Goal: Information Seeking & Learning: Learn about a topic

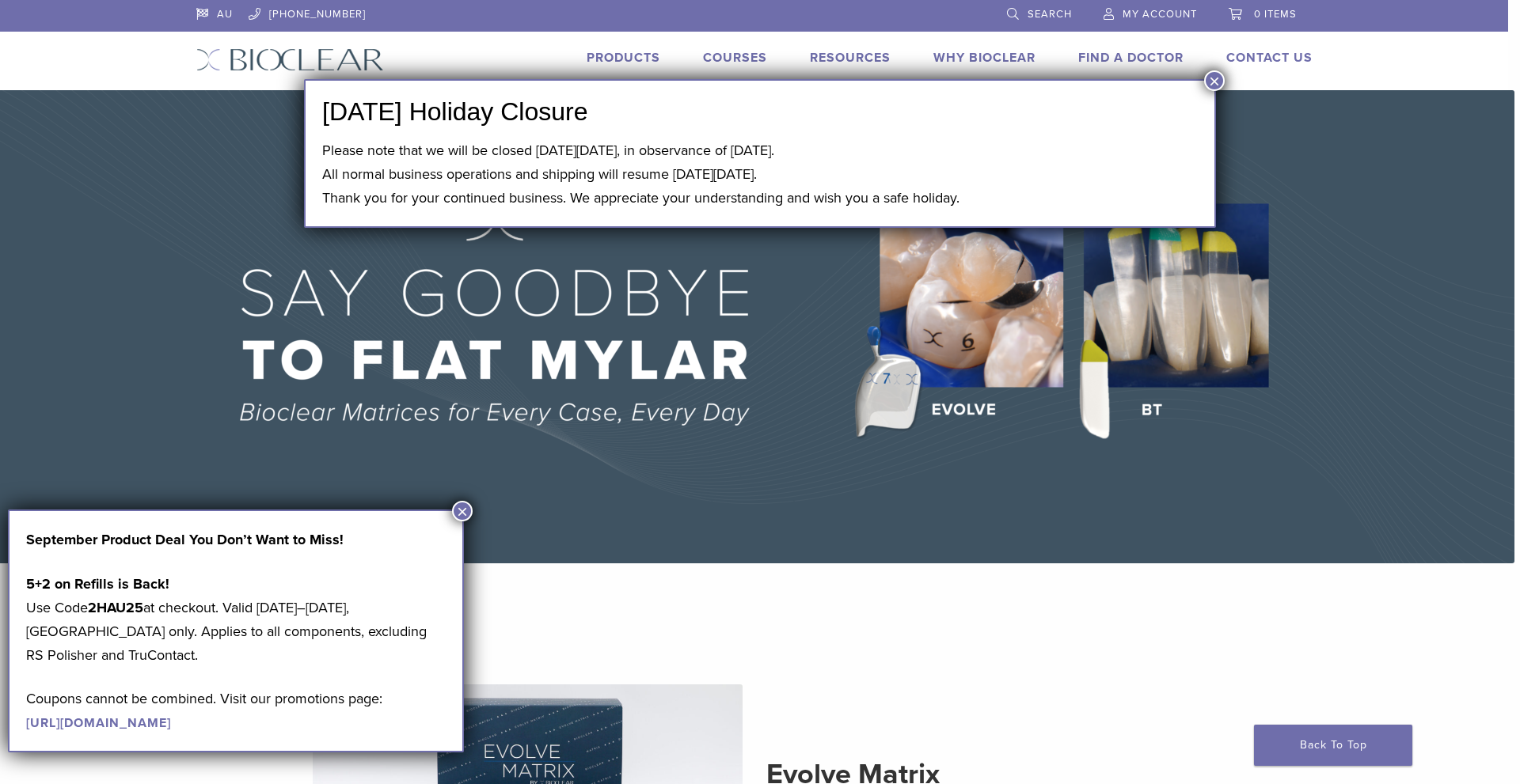
click at [1218, 74] on button "×" at bounding box center [1215, 81] width 21 height 21
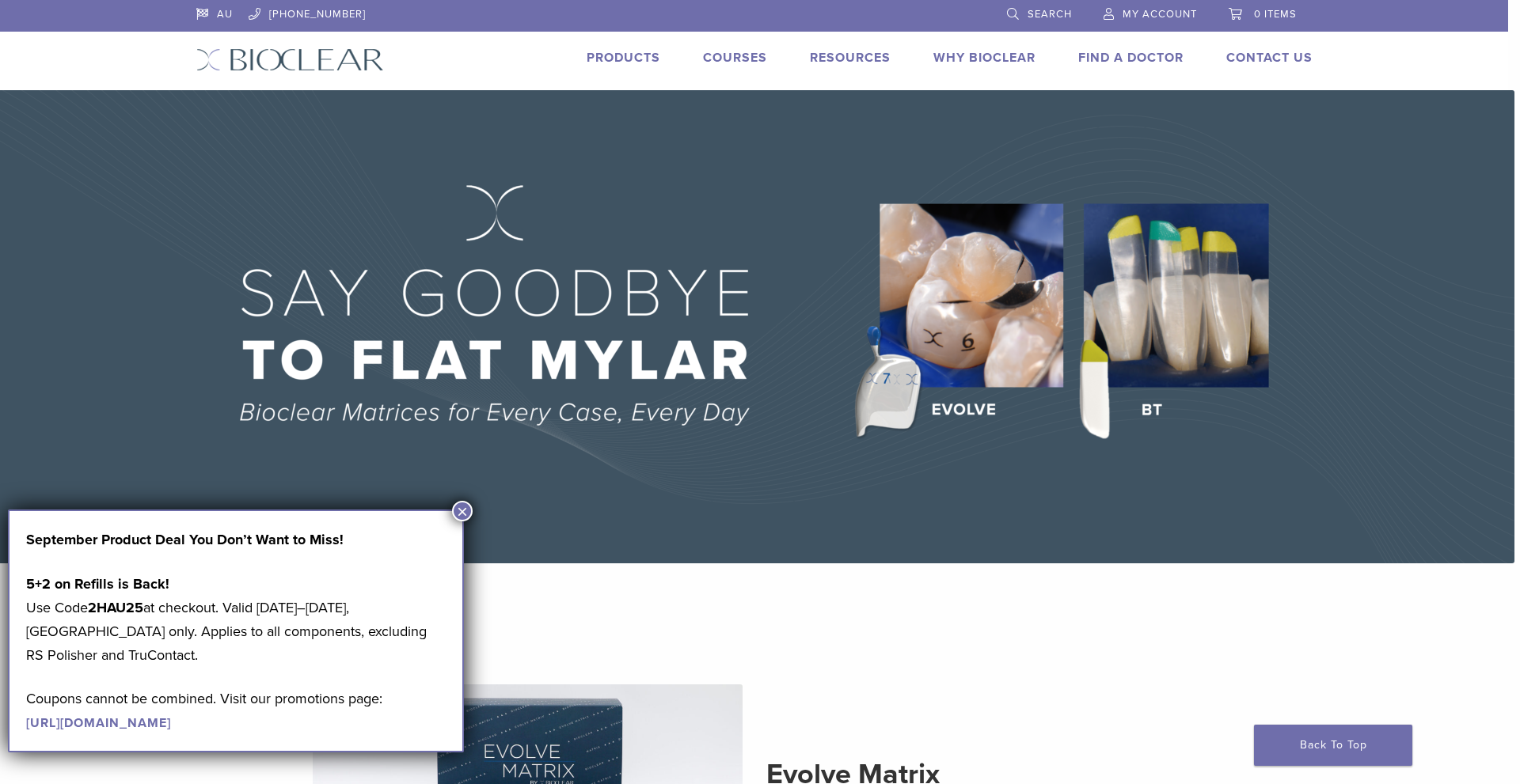
click at [463, 513] on button "×" at bounding box center [462, 511] width 21 height 21
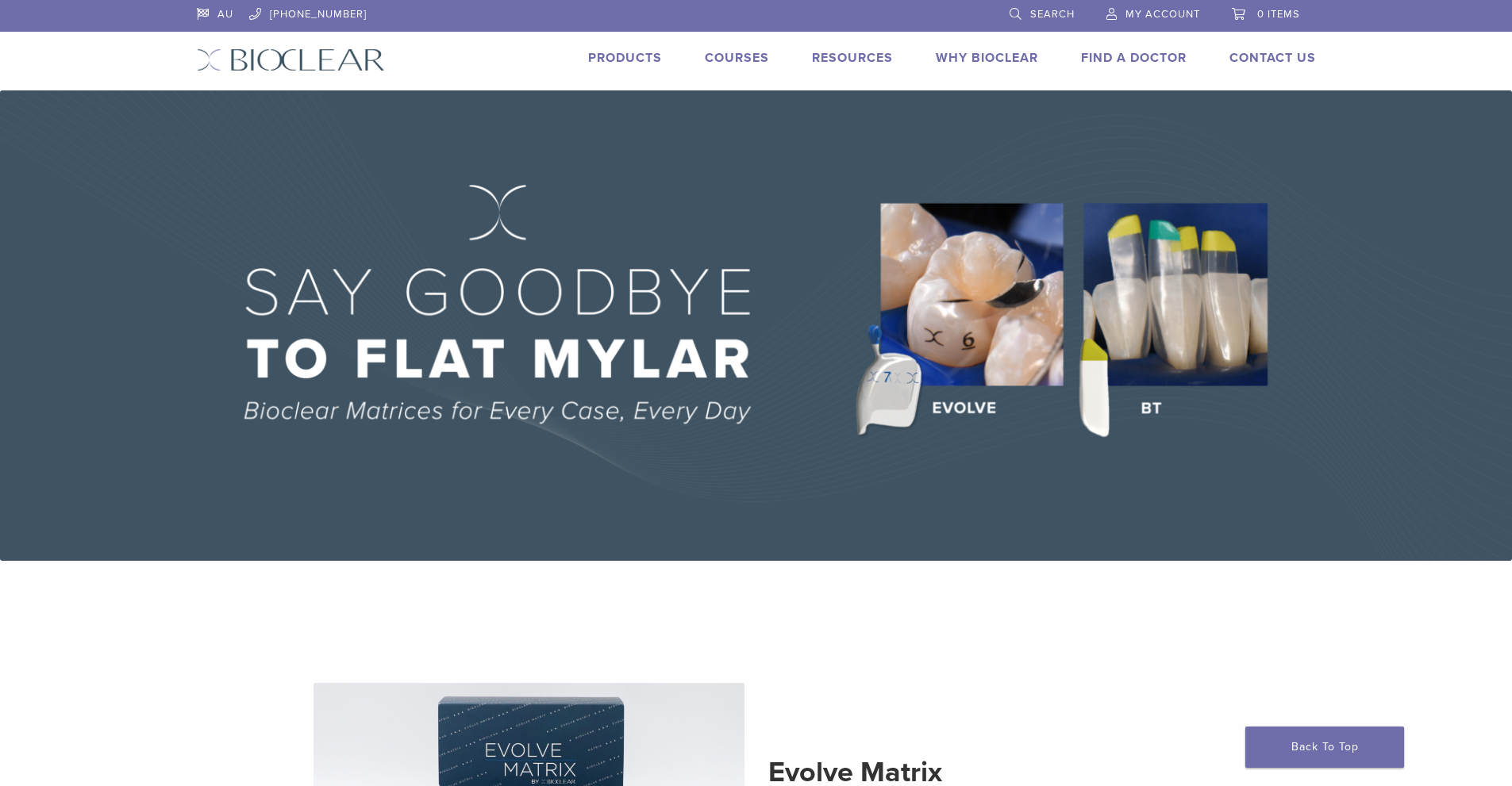
click at [657, 63] on link "Products" at bounding box center [625, 58] width 74 height 16
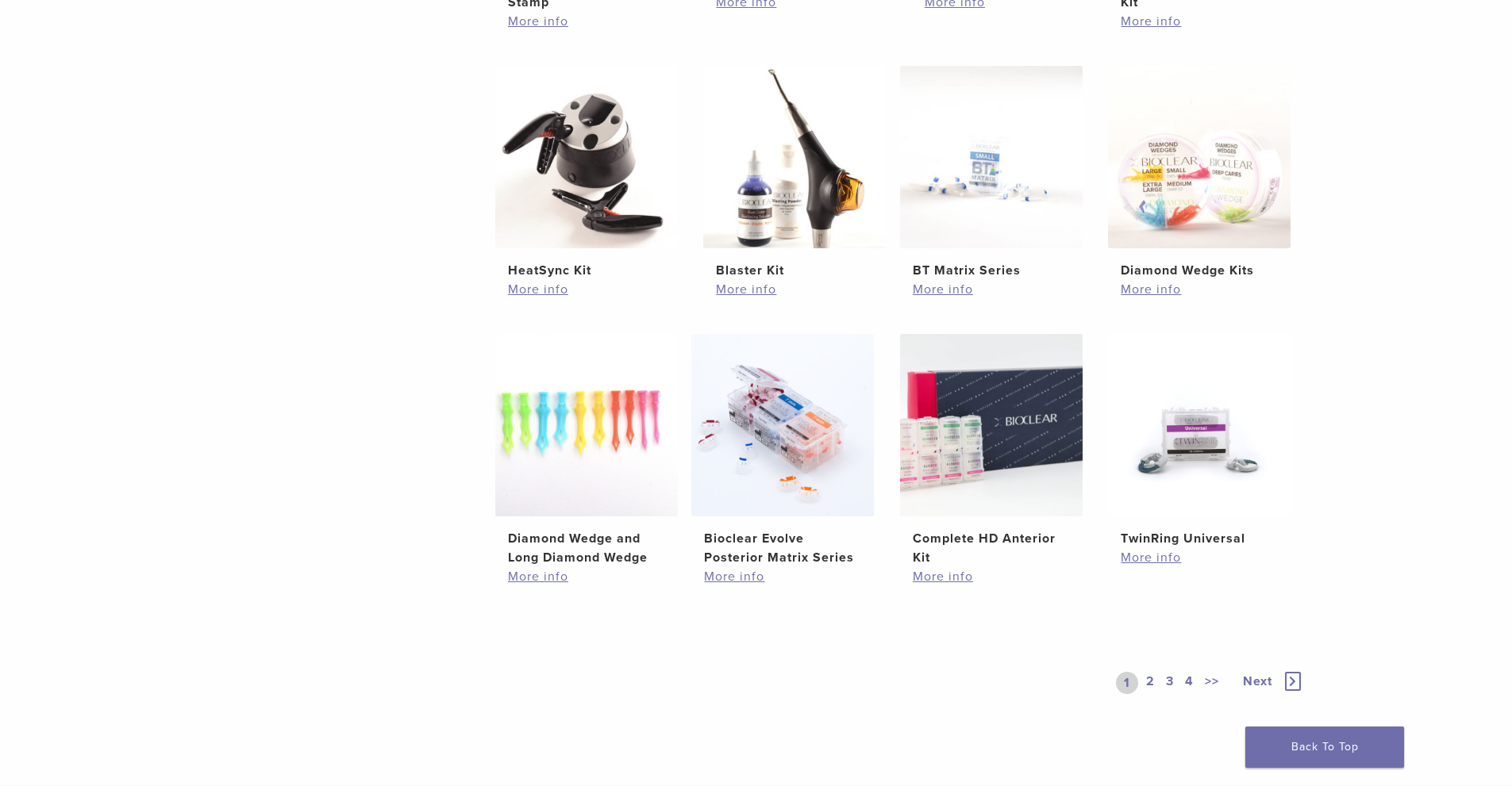
scroll to position [873, 0]
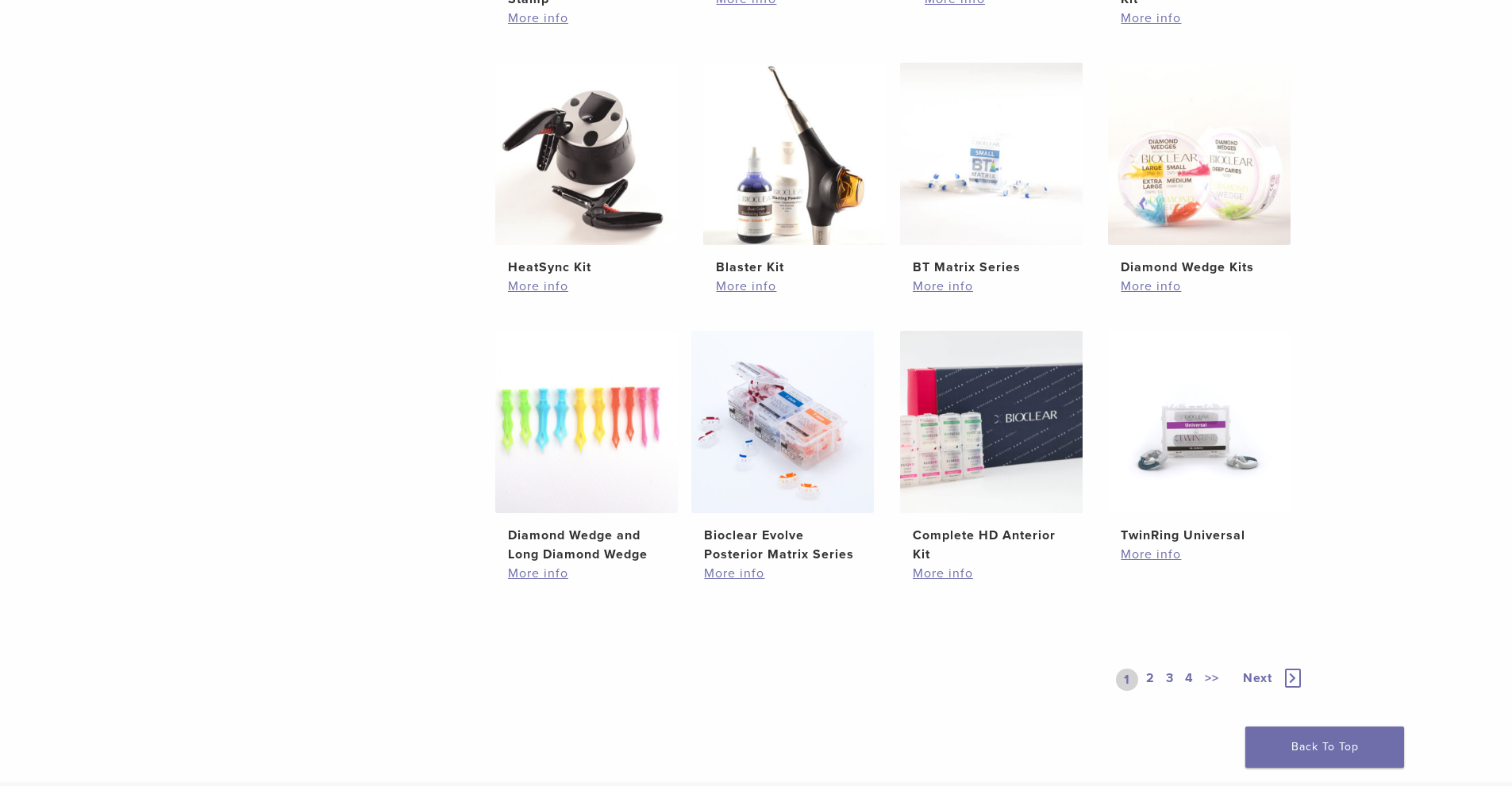
click at [1156, 683] on link "2" at bounding box center [1150, 681] width 15 height 22
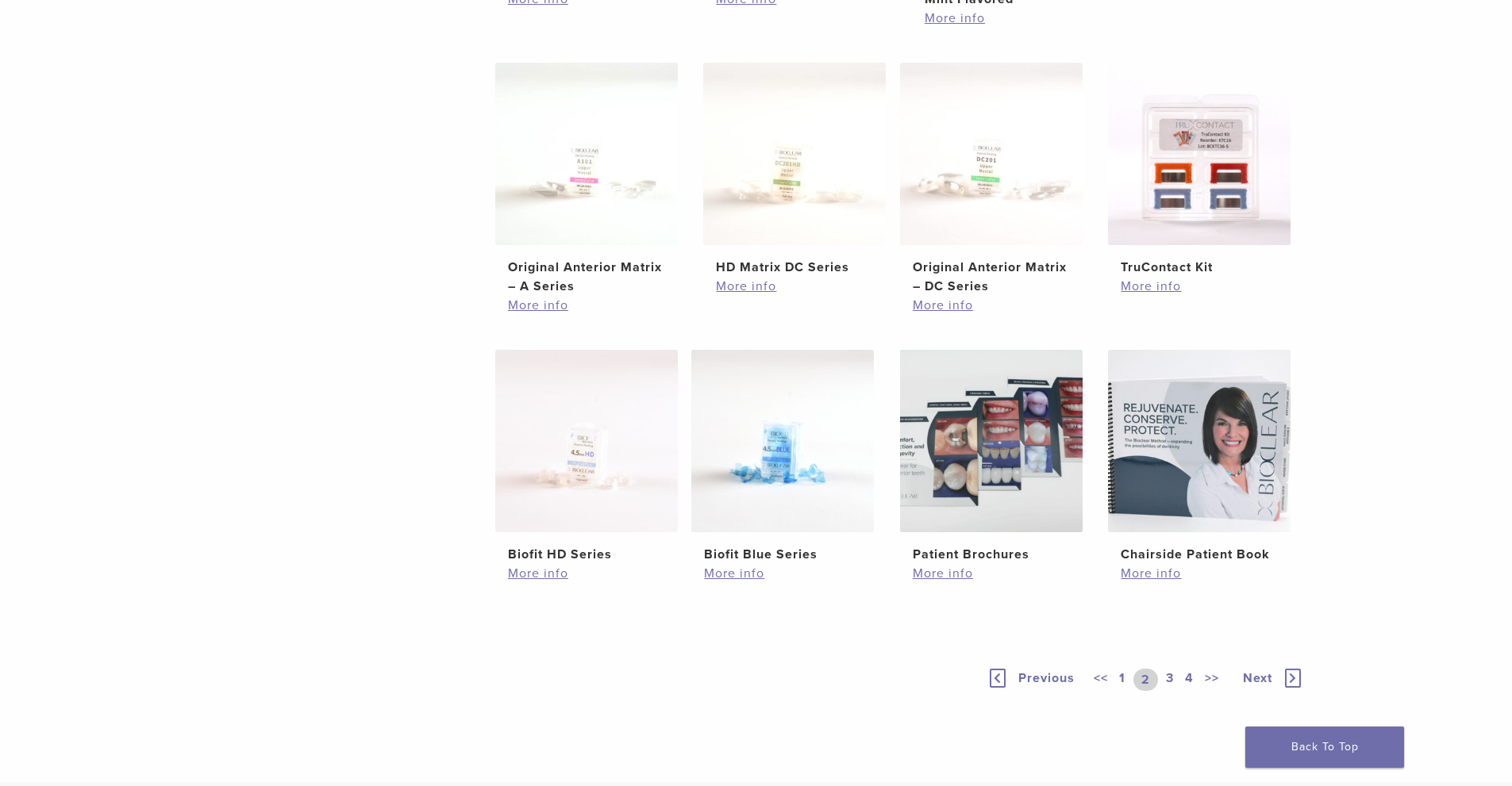
click at [1168, 677] on link "3" at bounding box center [1169, 681] width 15 height 22
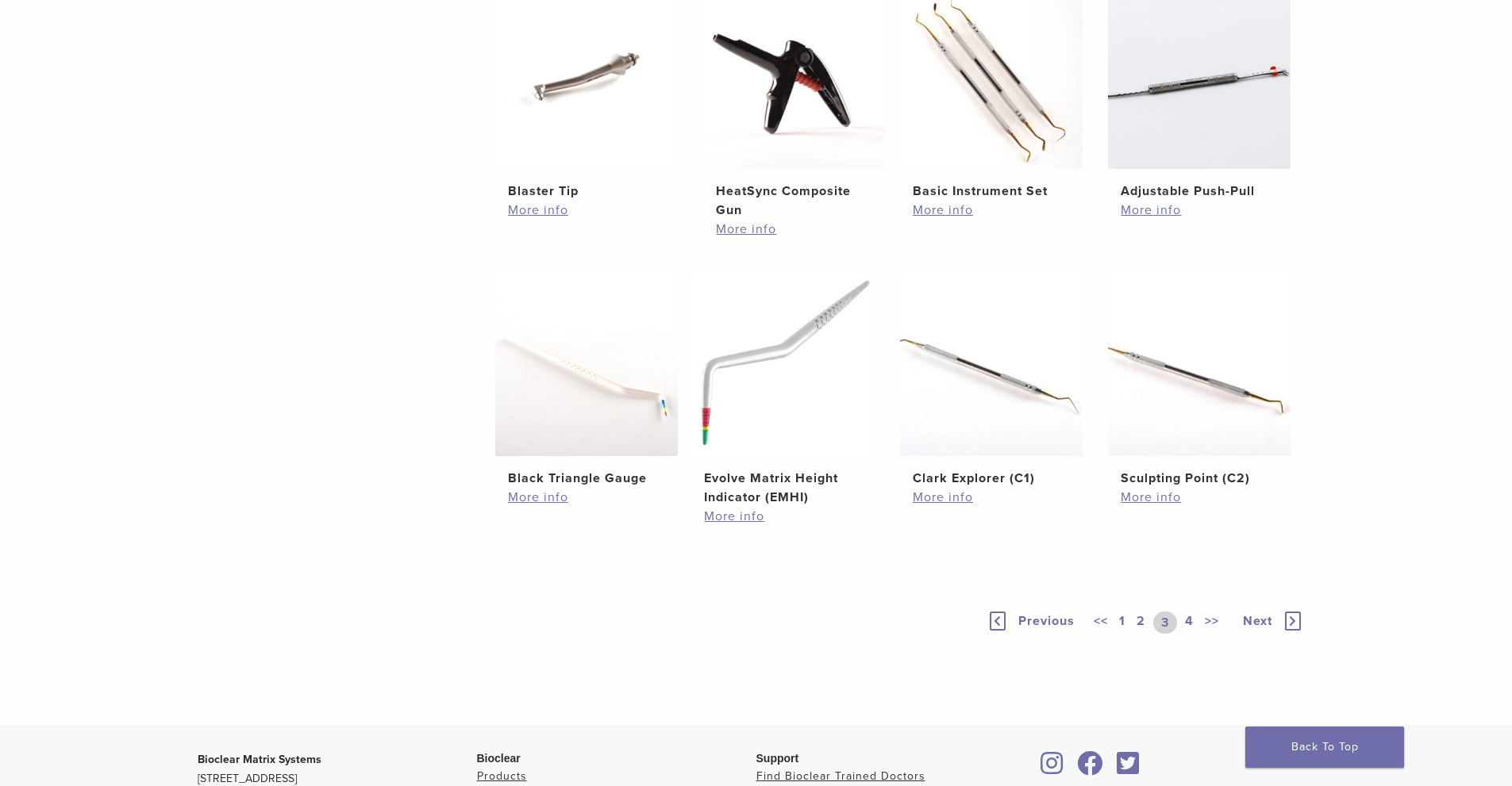
scroll to position [952, 0]
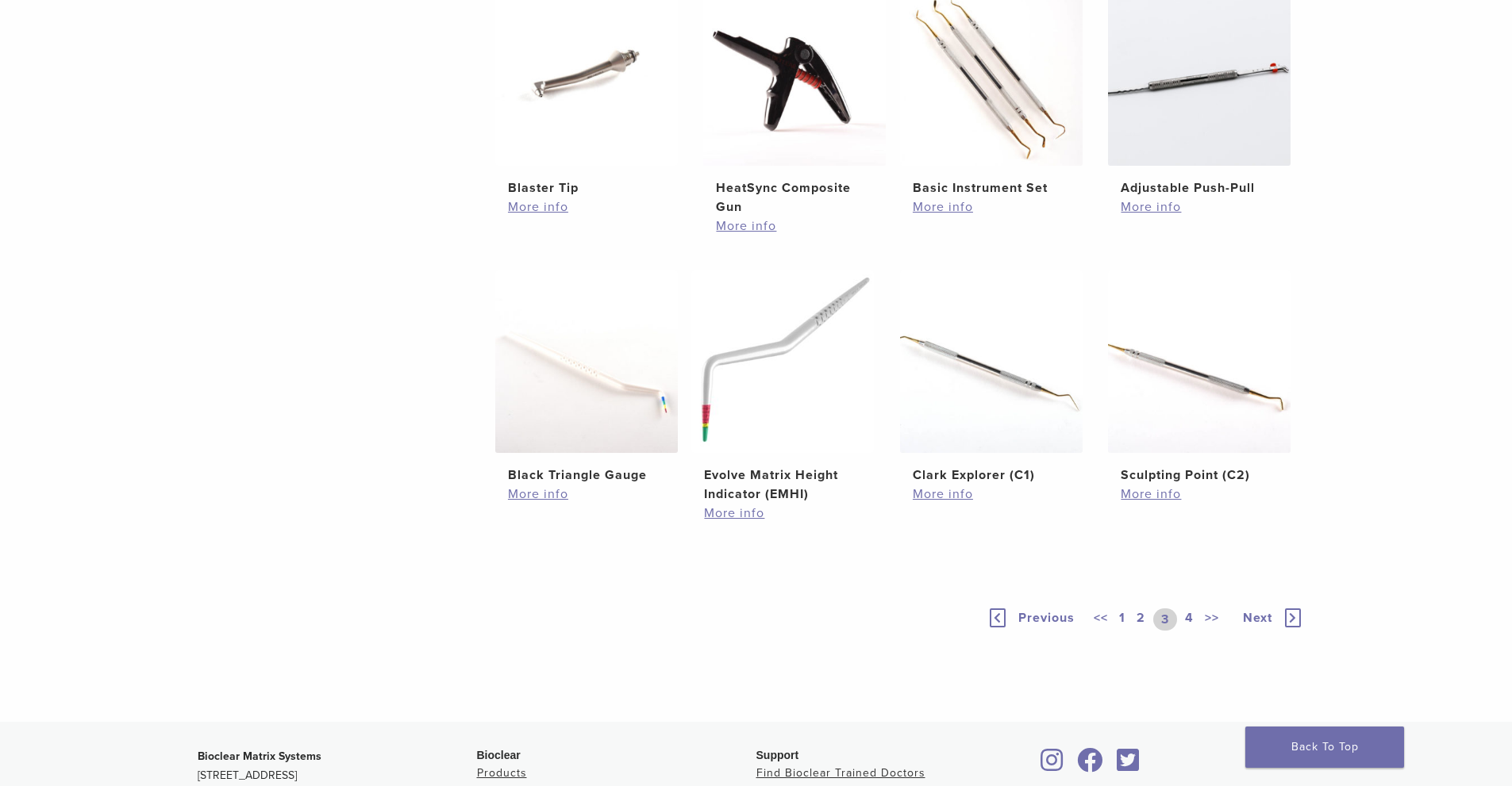
click at [1136, 617] on link "2" at bounding box center [1141, 620] width 15 height 22
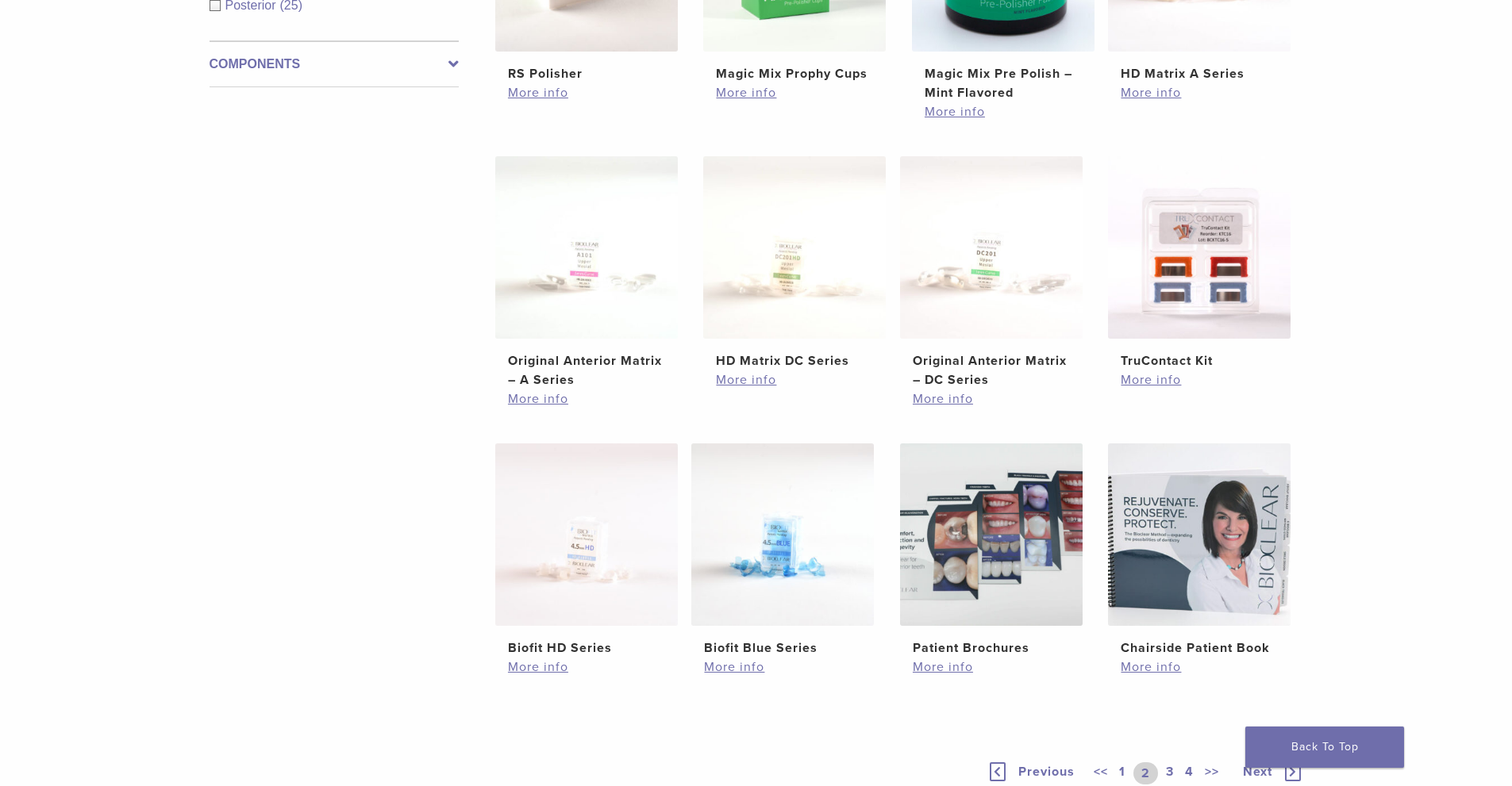
scroll to position [794, 0]
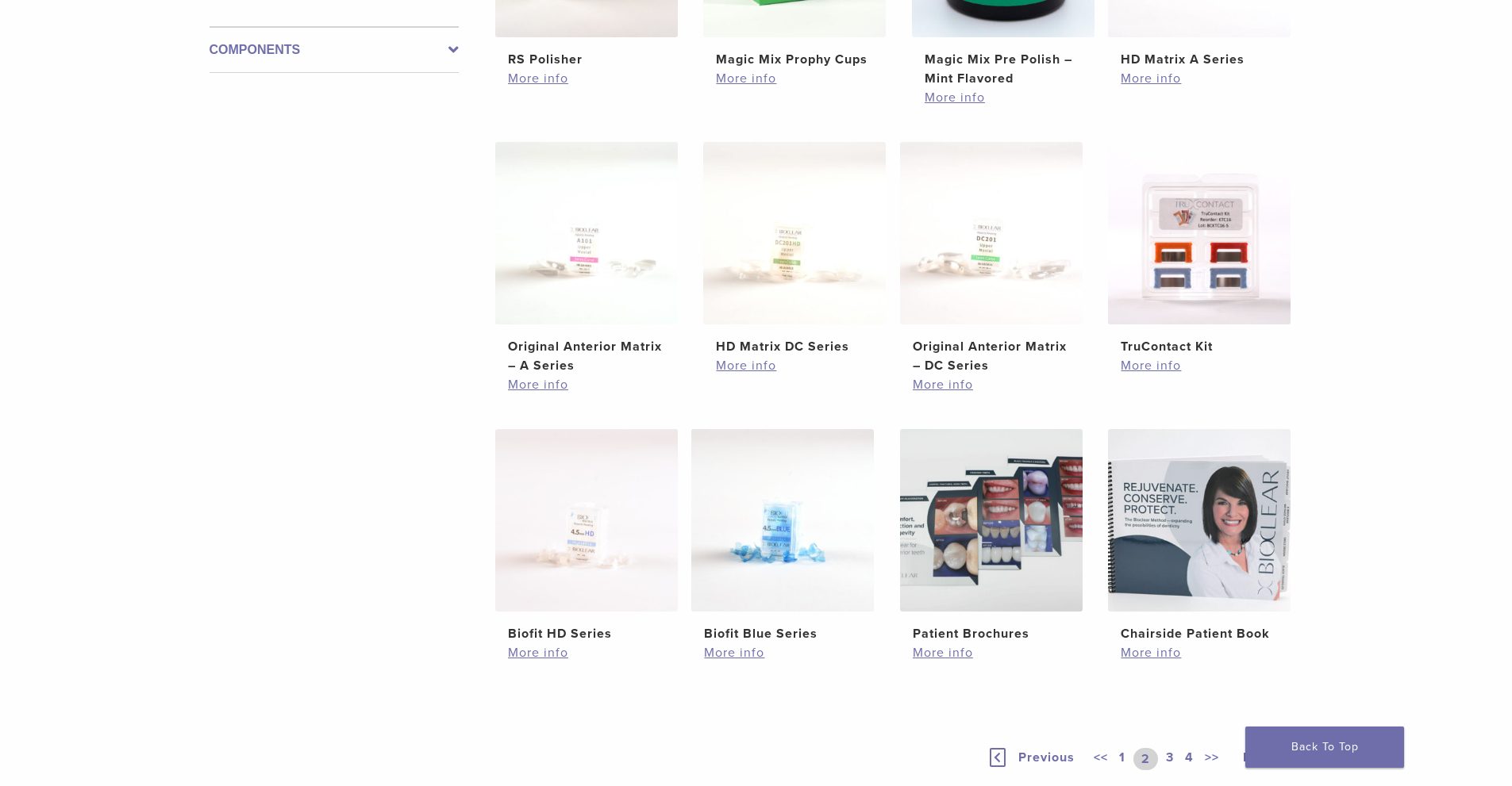
click at [1123, 764] on link "1" at bounding box center [1122, 759] width 13 height 22
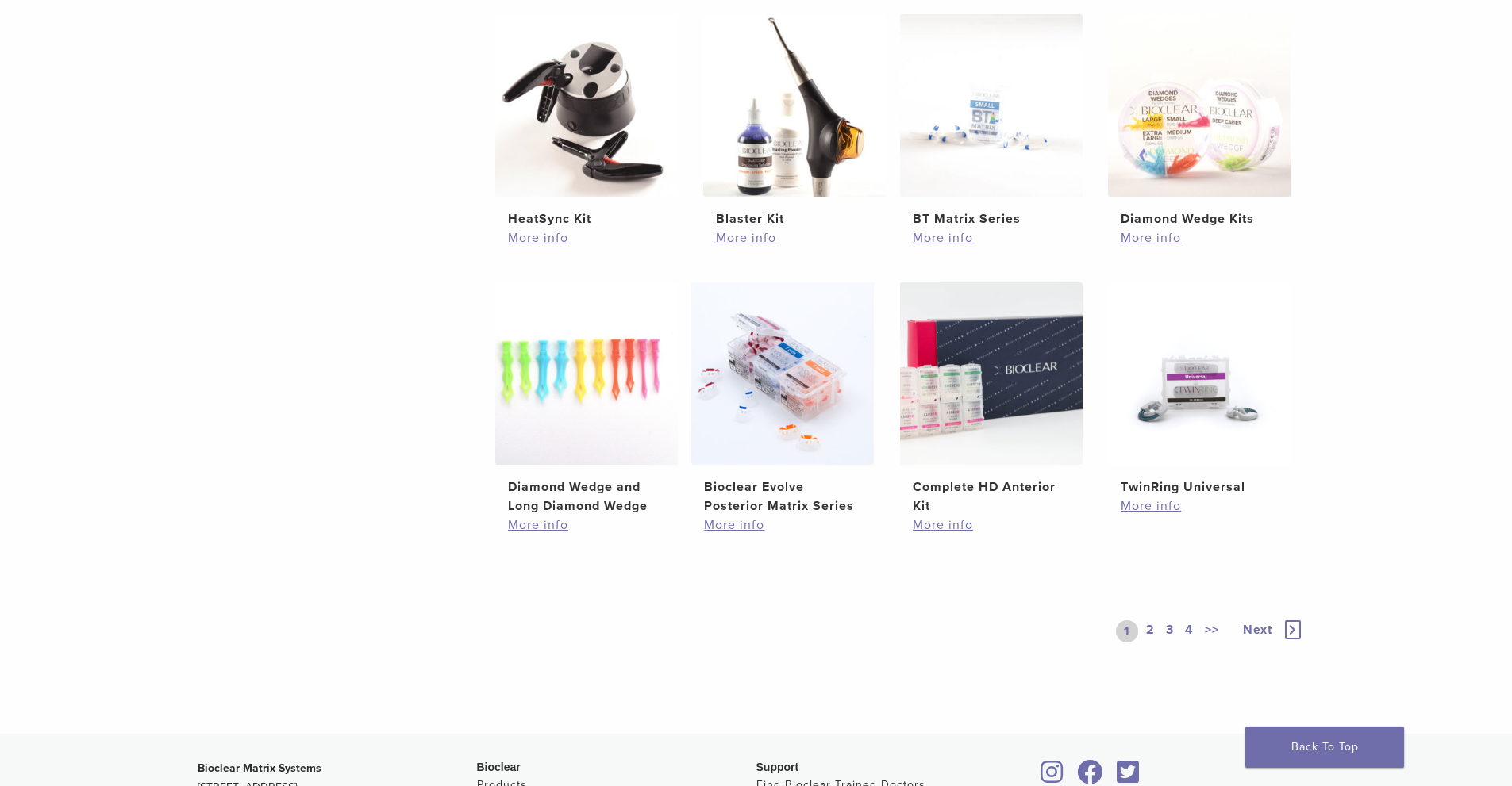
scroll to position [952, 0]
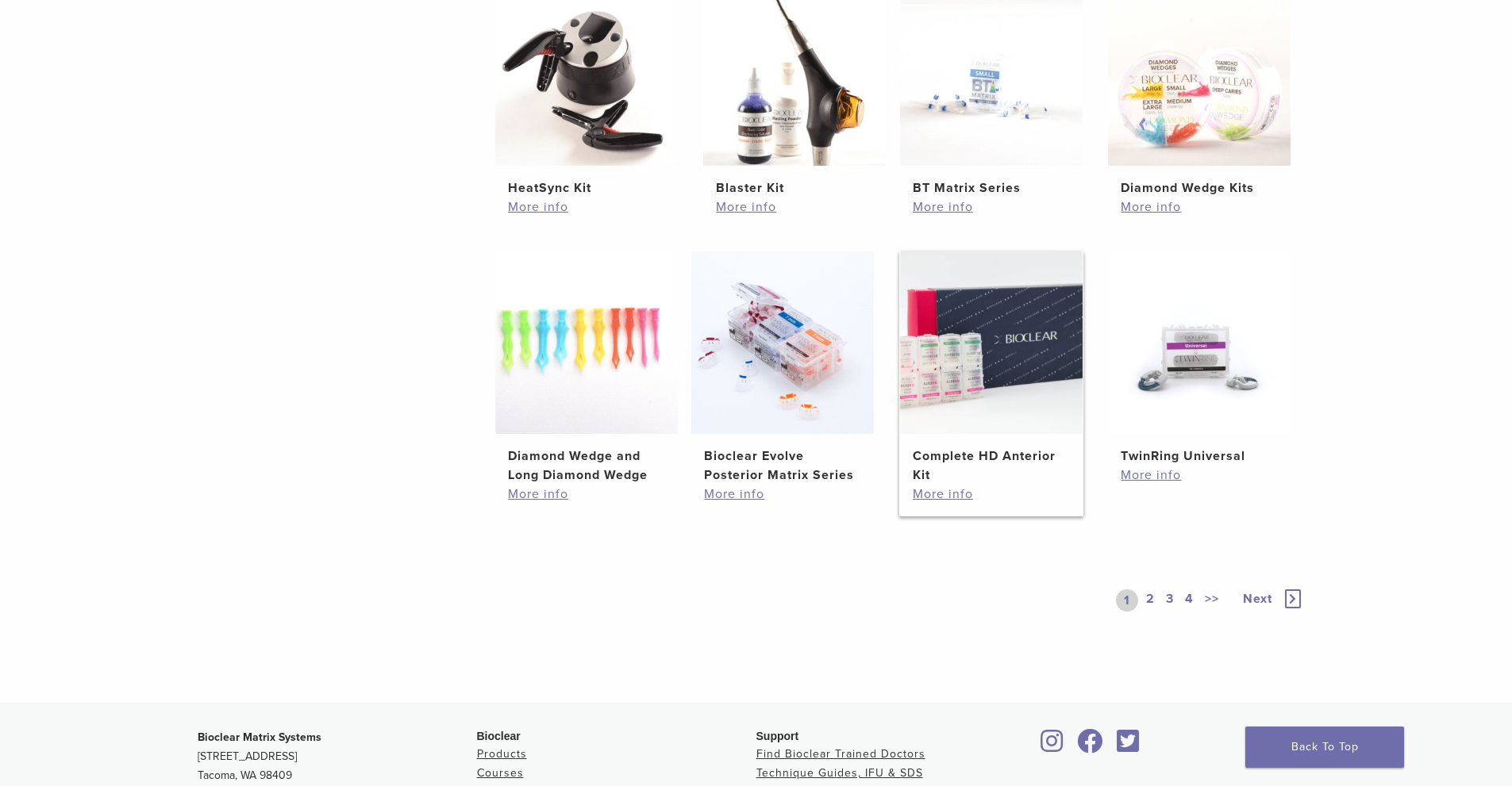
click at [961, 451] on h2 "Complete HD Anterior Kit" at bounding box center [991, 466] width 157 height 38
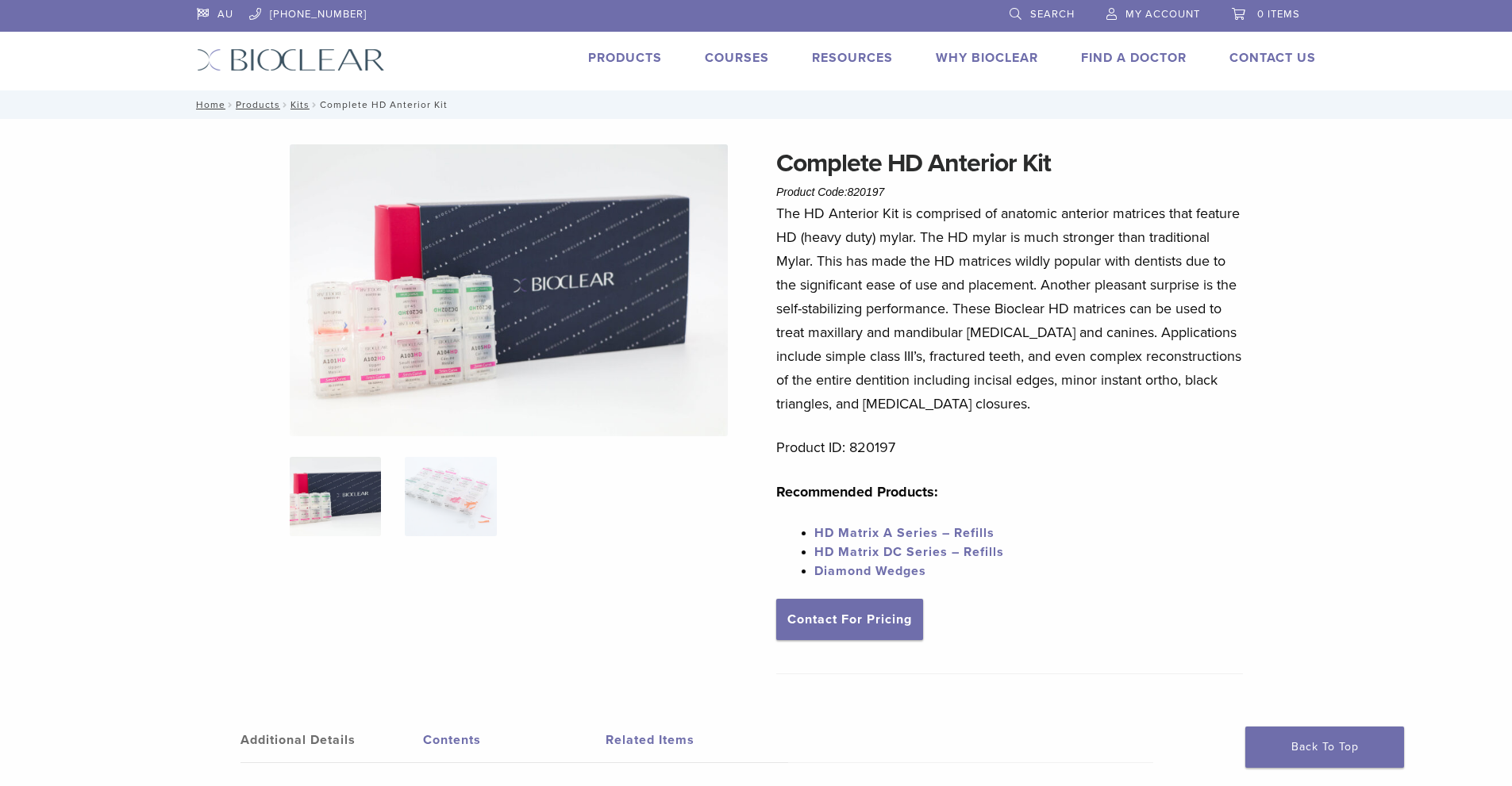
click at [488, 347] on img at bounding box center [509, 291] width 439 height 292
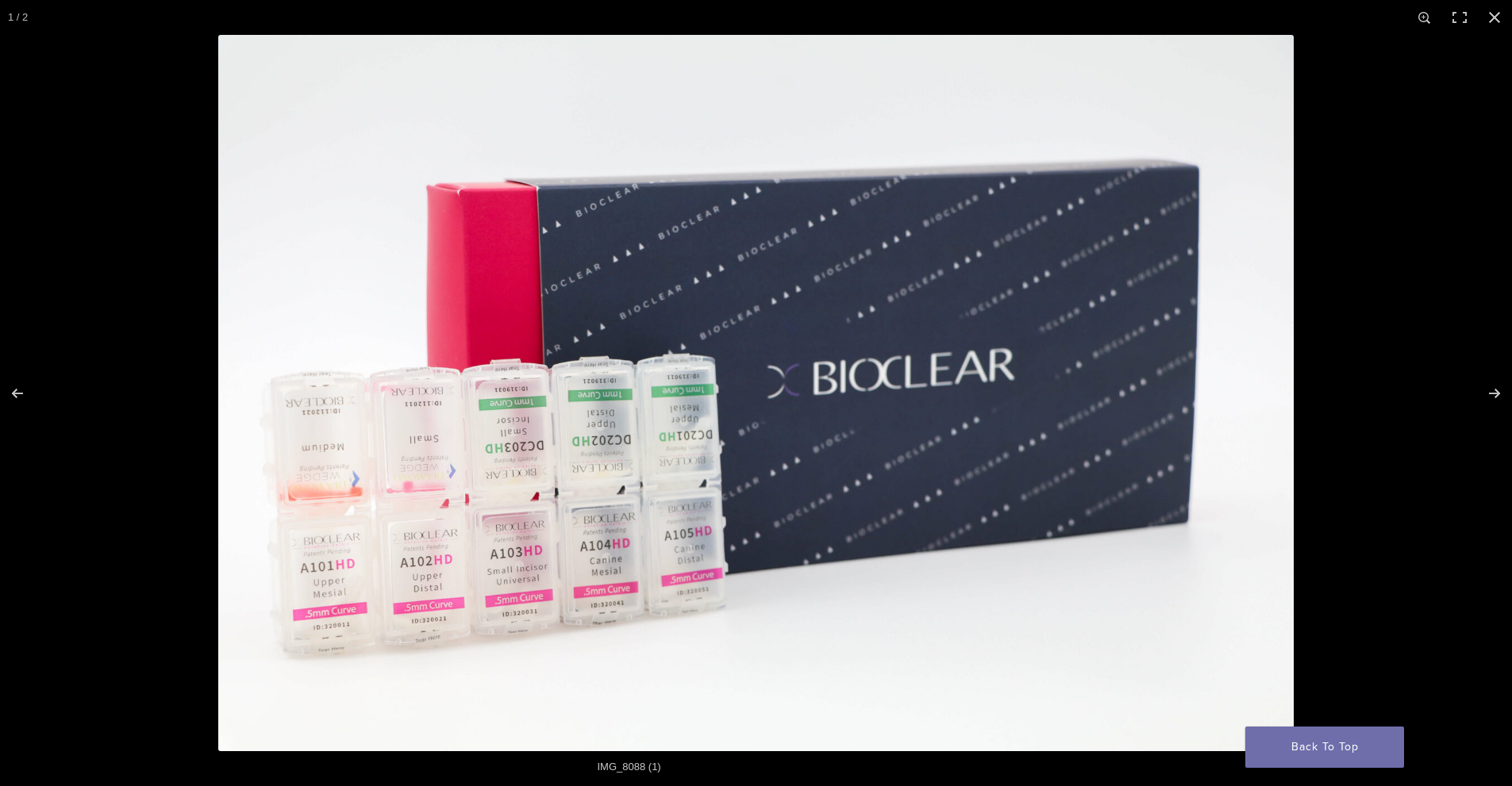
click at [658, 460] on img at bounding box center [756, 393] width 1076 height 717
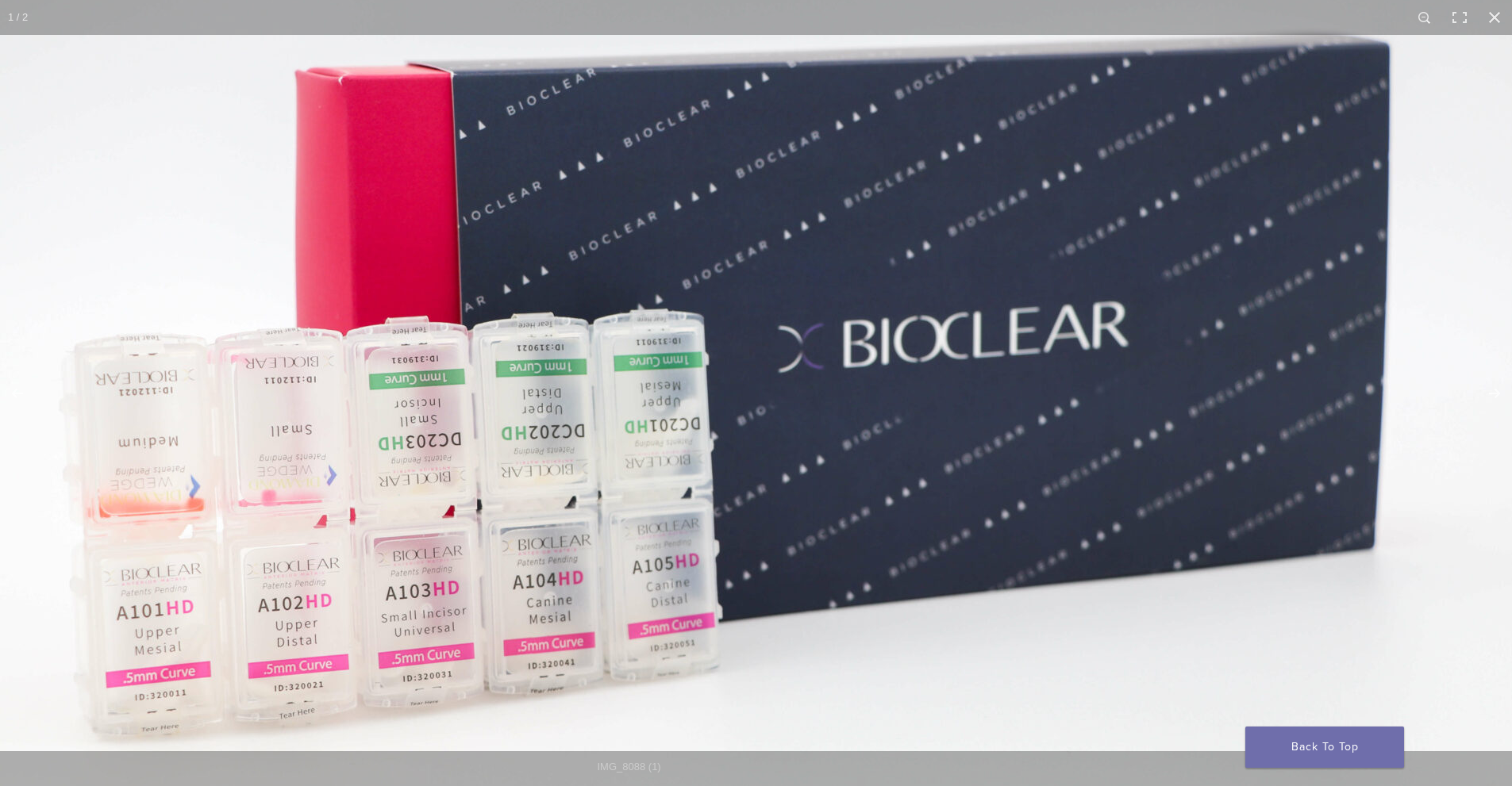
click at [643, 411] on img at bounding box center [762, 365] width 1524 height 1016
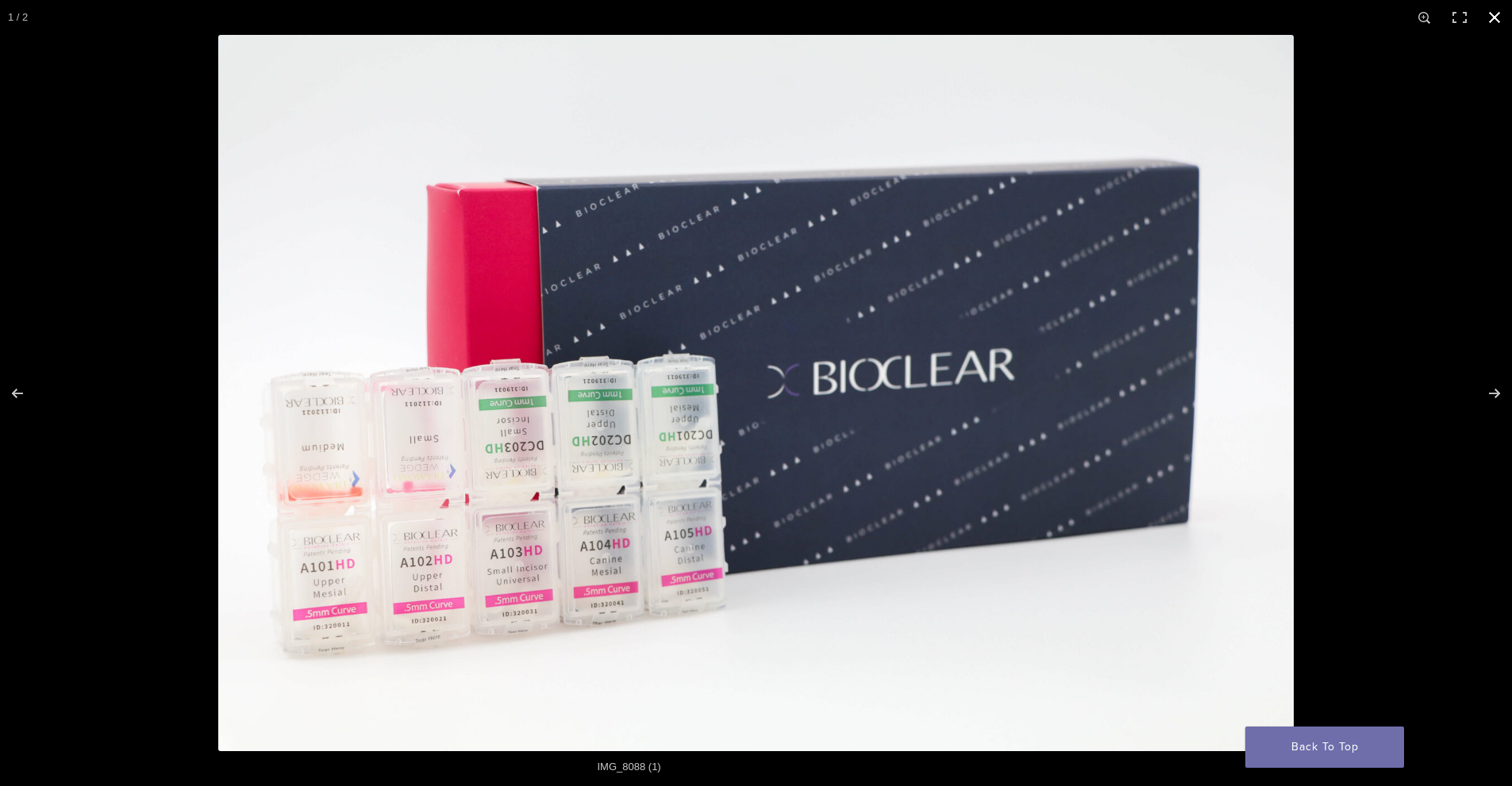
click at [1489, 10] on button "Close (Esc)" at bounding box center [1495, 17] width 35 height 35
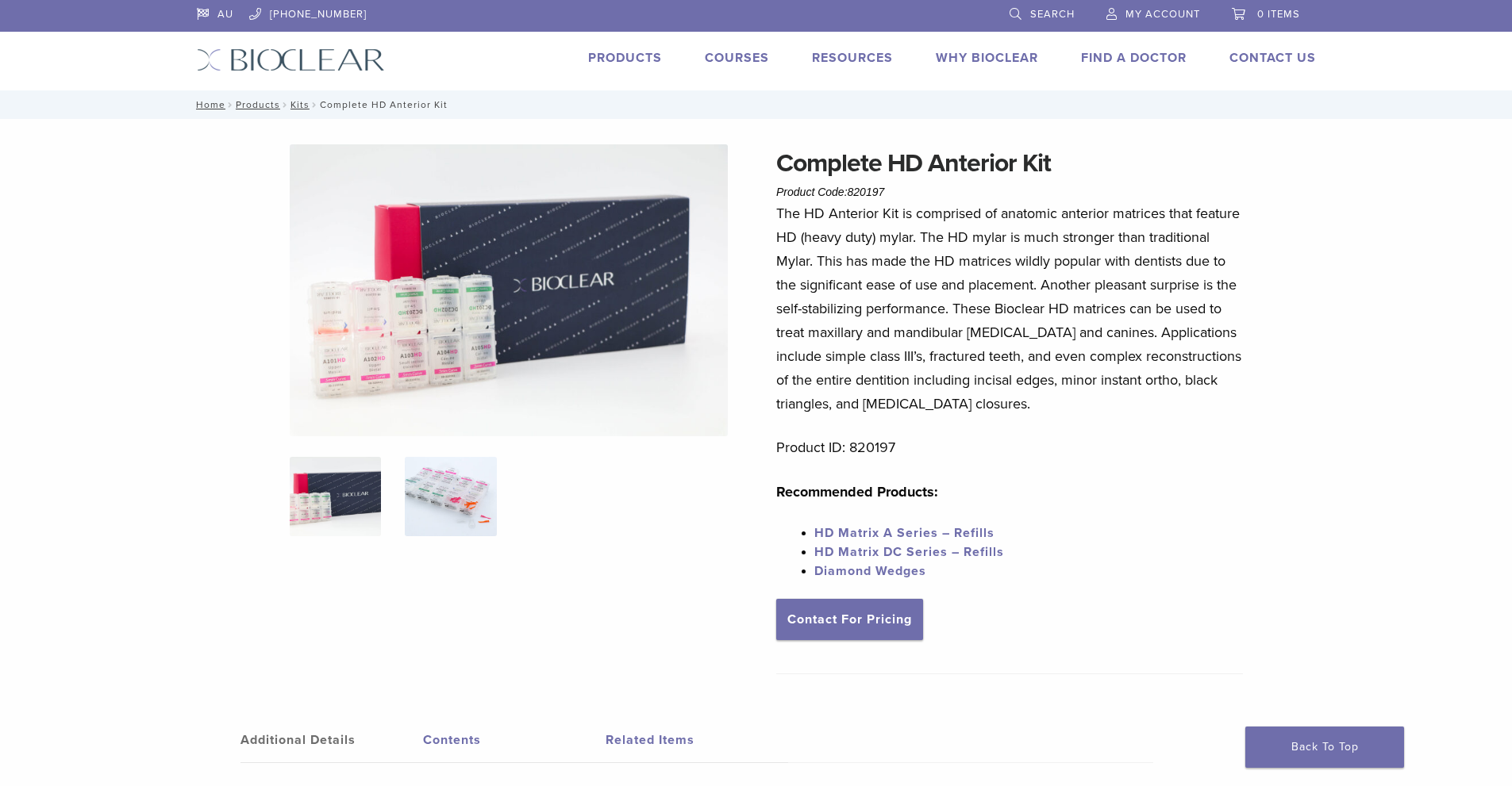
click at [432, 505] on img at bounding box center [451, 497] width 92 height 80
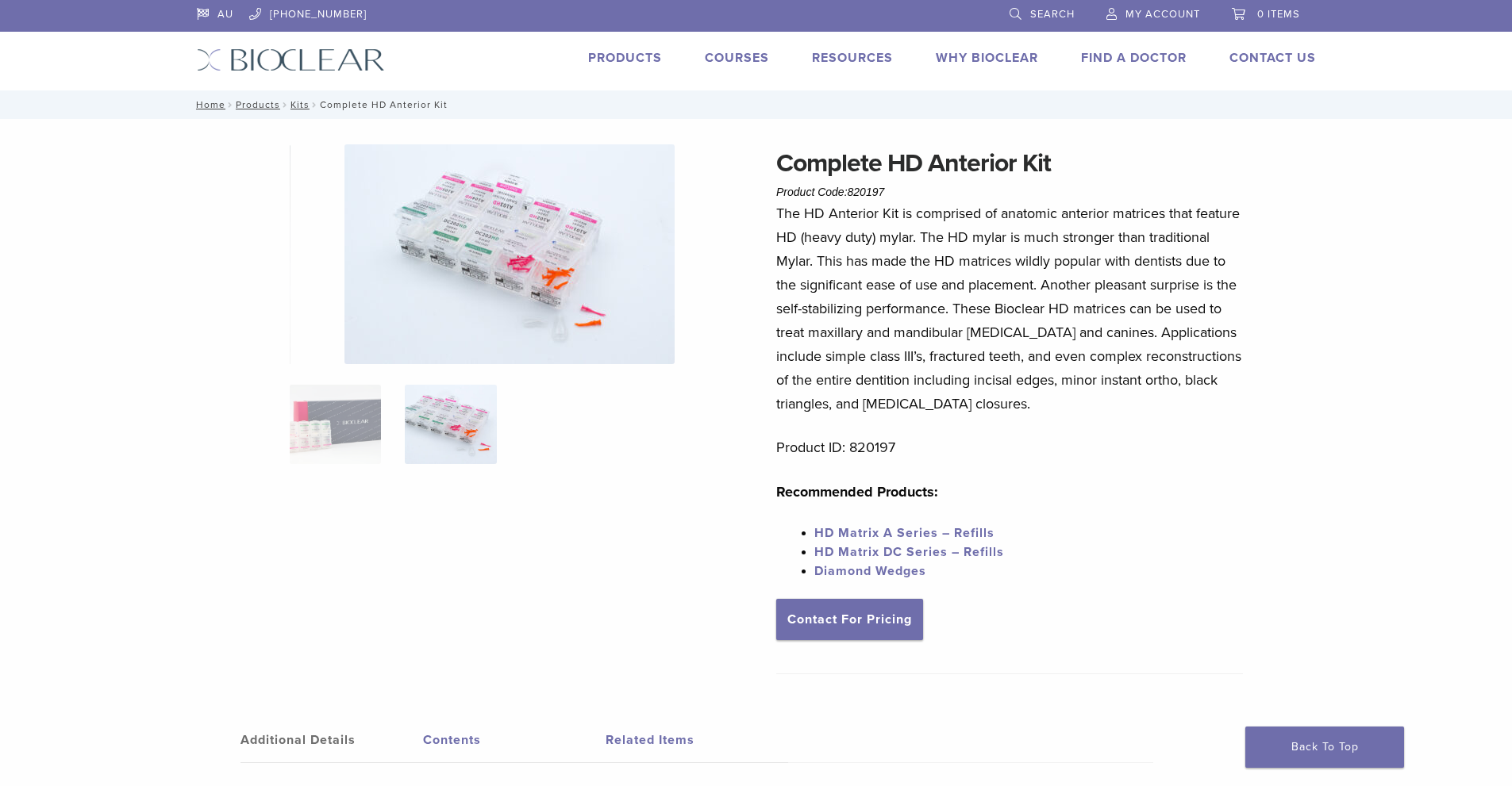
click at [584, 277] on img at bounding box center [509, 254] width 330 height 220
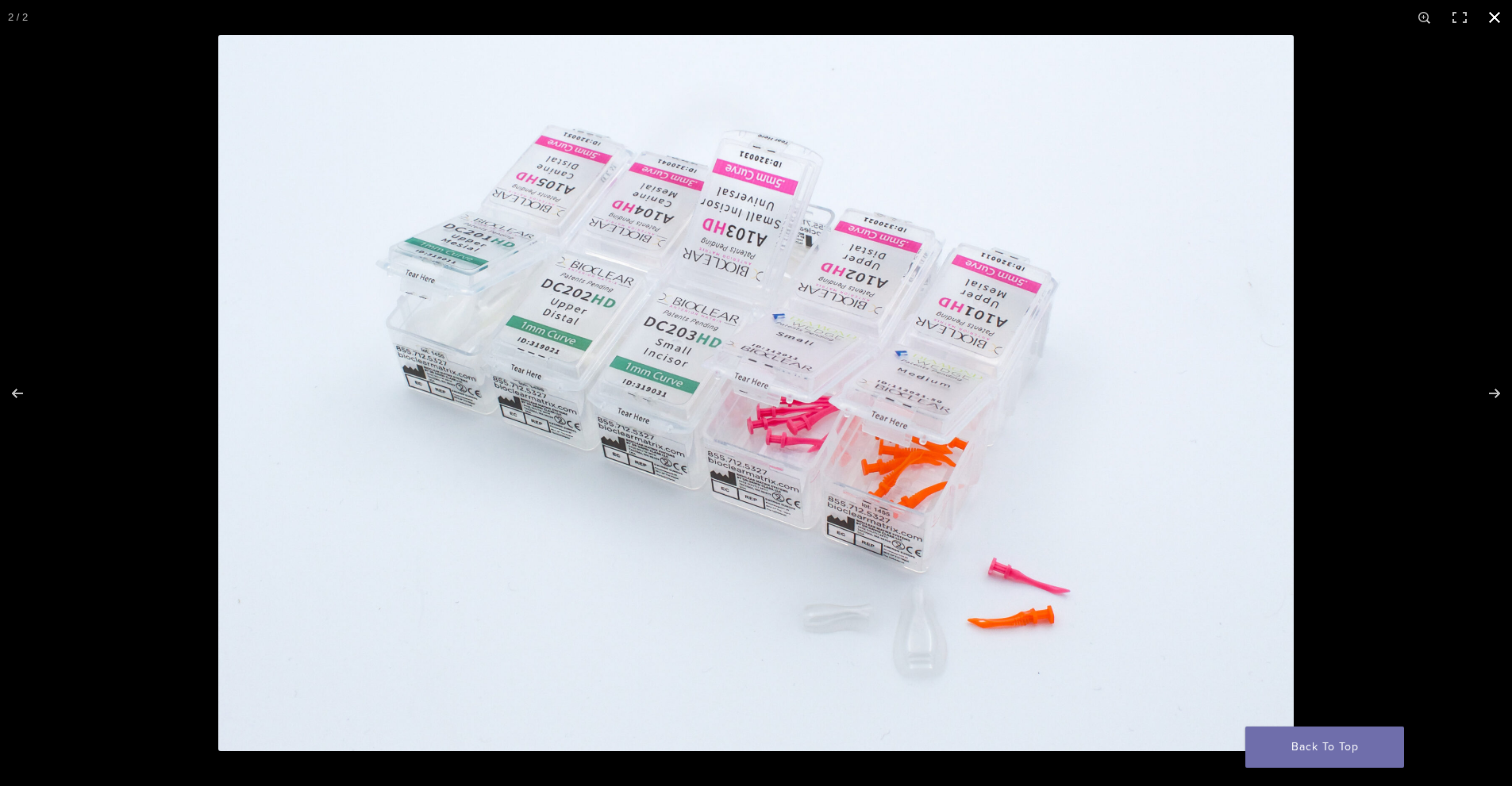
click at [1491, 18] on button "Close (Esc)" at bounding box center [1495, 17] width 35 height 35
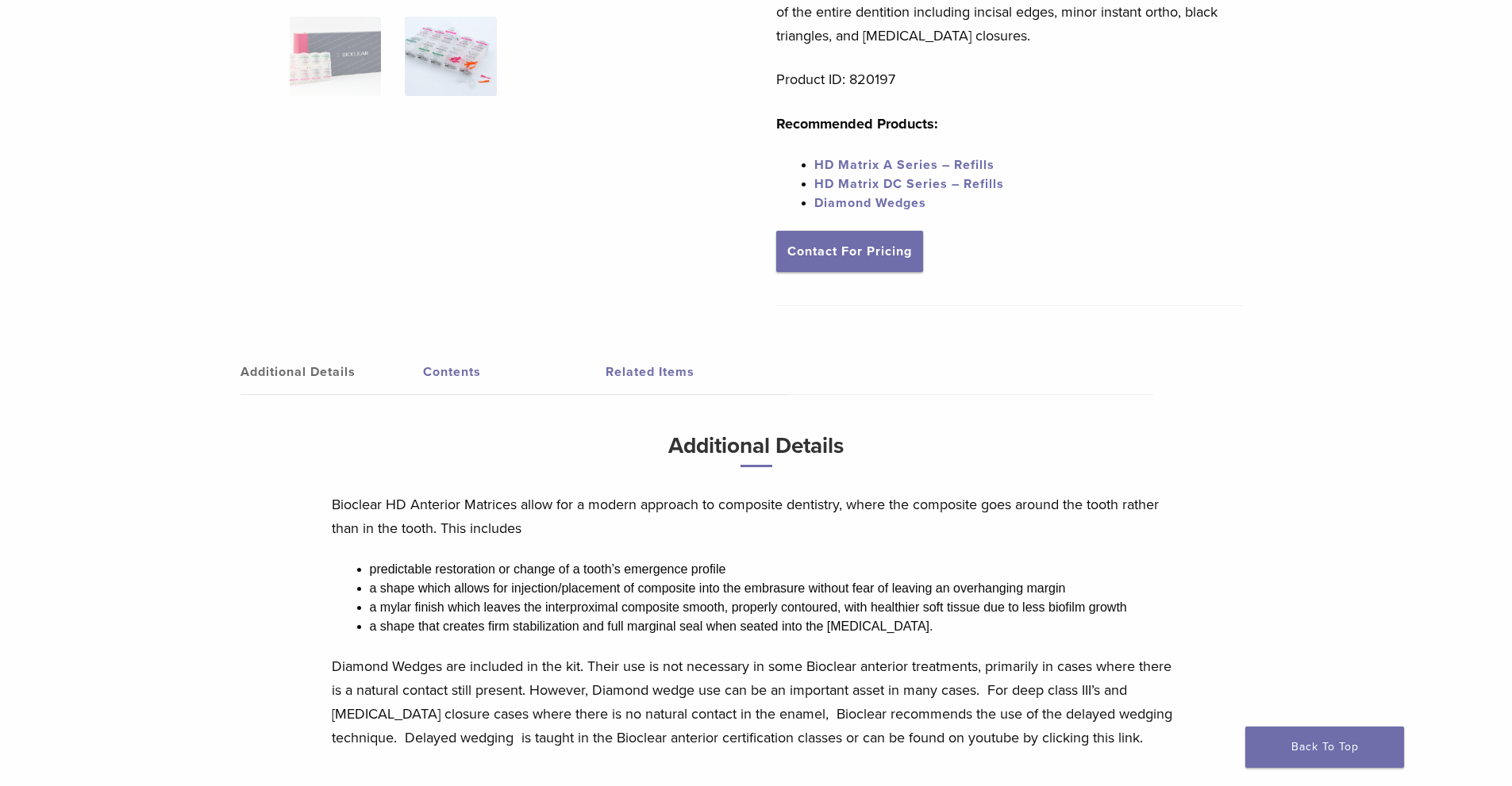
scroll to position [317, 0]
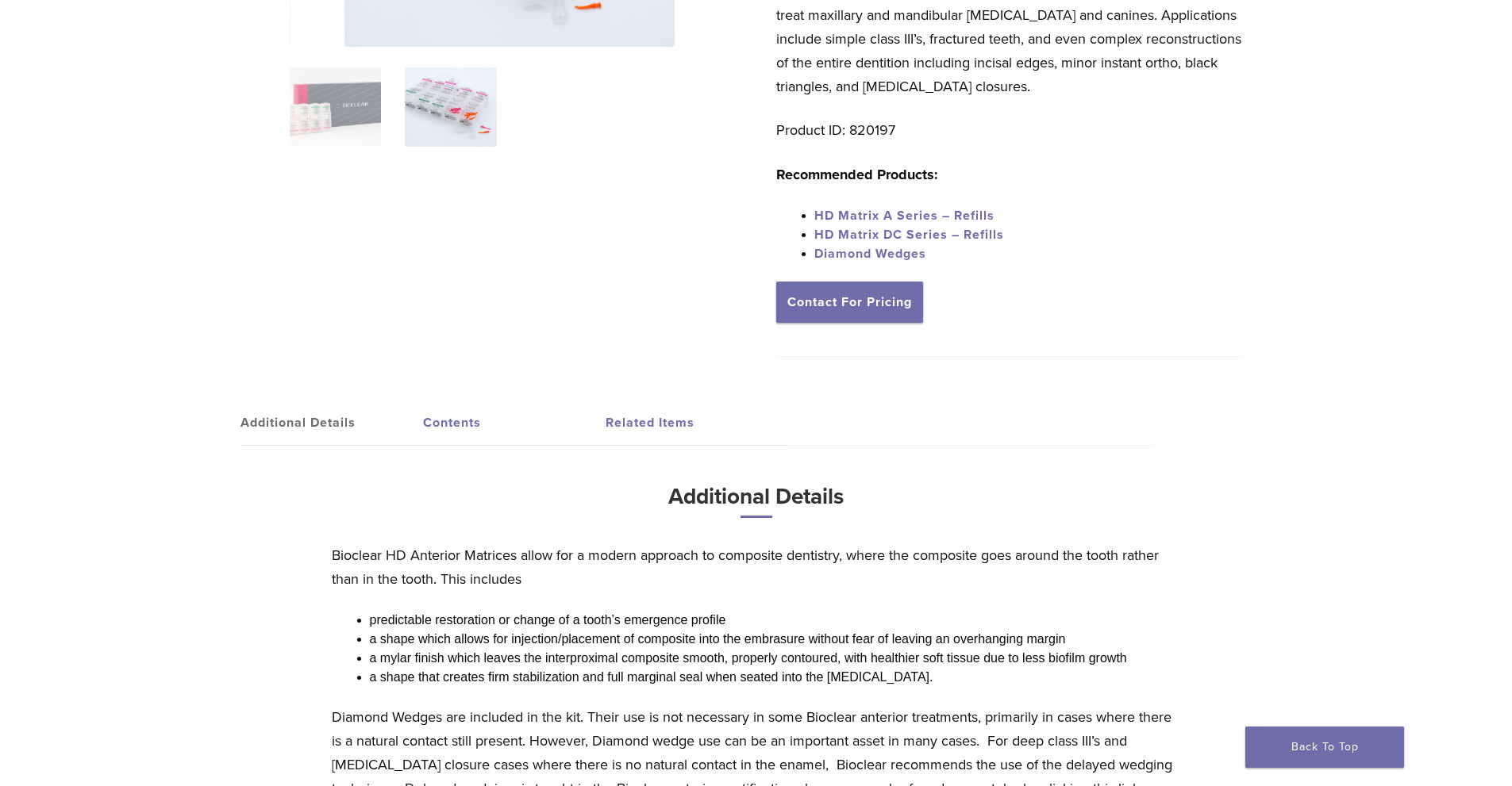
click at [945, 214] on link "HD Matrix A Series – Refills" at bounding box center [905, 215] width 180 height 16
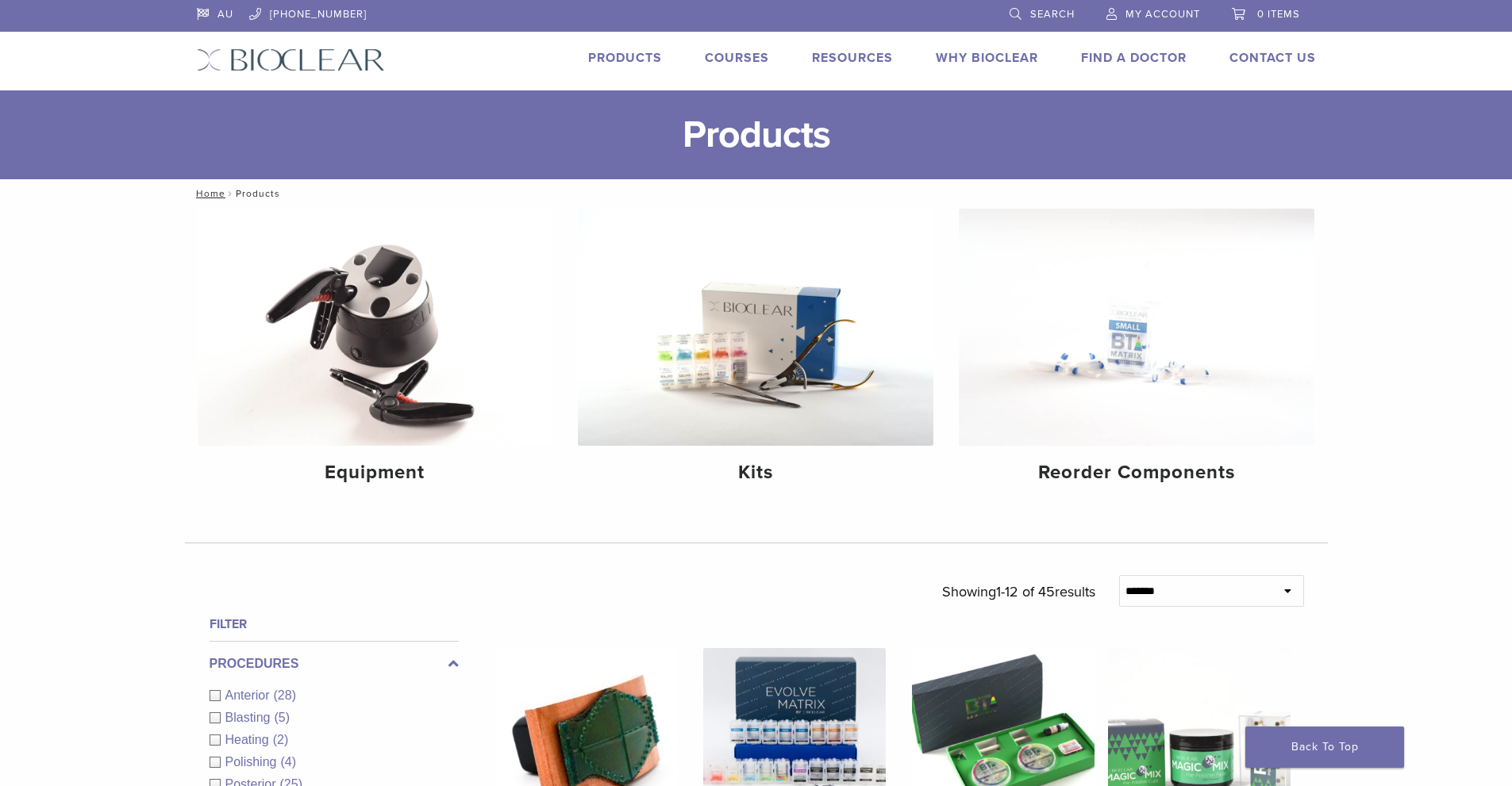
scroll to position [1134, 0]
